Goal: Transaction & Acquisition: Subscribe to service/newsletter

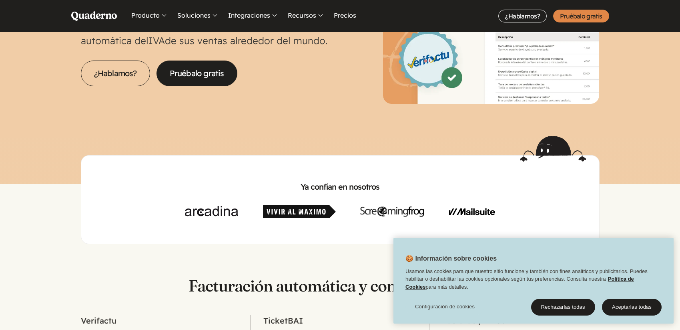
scroll to position [200, 0]
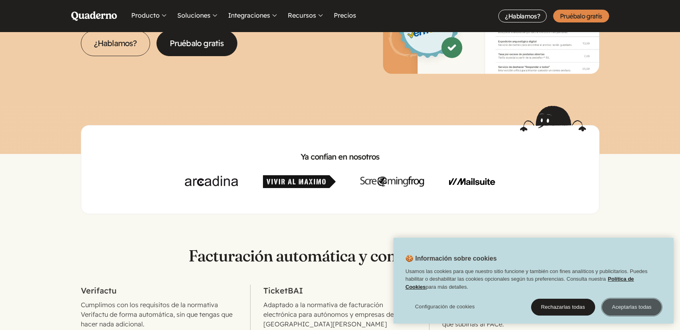
click at [650, 309] on button "Aceptarlas todas" at bounding box center [632, 306] width 60 height 17
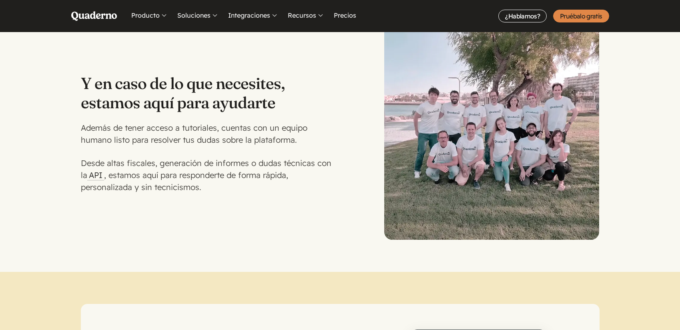
scroll to position [1962, 0]
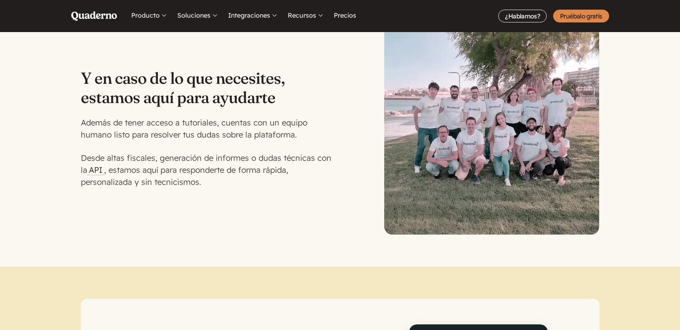
drag, startPoint x: 279, startPoint y: 183, endPoint x: 289, endPoint y: 181, distance: 10.6
click at [280, 182] on div "Y en caso de lo que necesites, estamos aquí para ayudarte Además de tener acces…" at bounding box center [340, 126] width 519 height 215
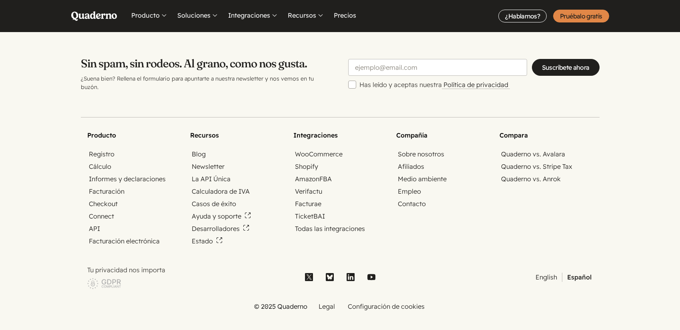
scroll to position [2757, 0]
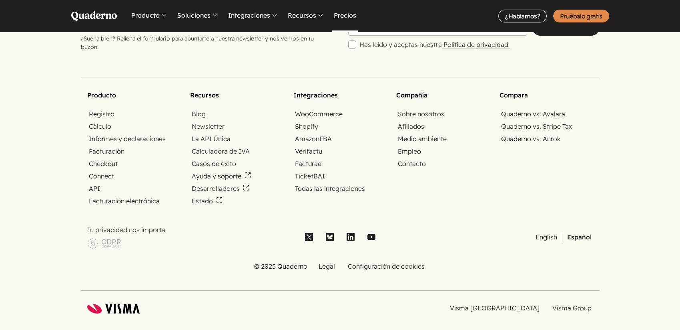
click at [339, 17] on link "Precios" at bounding box center [345, 16] width 26 height 32
